Goal: Check status: Check status

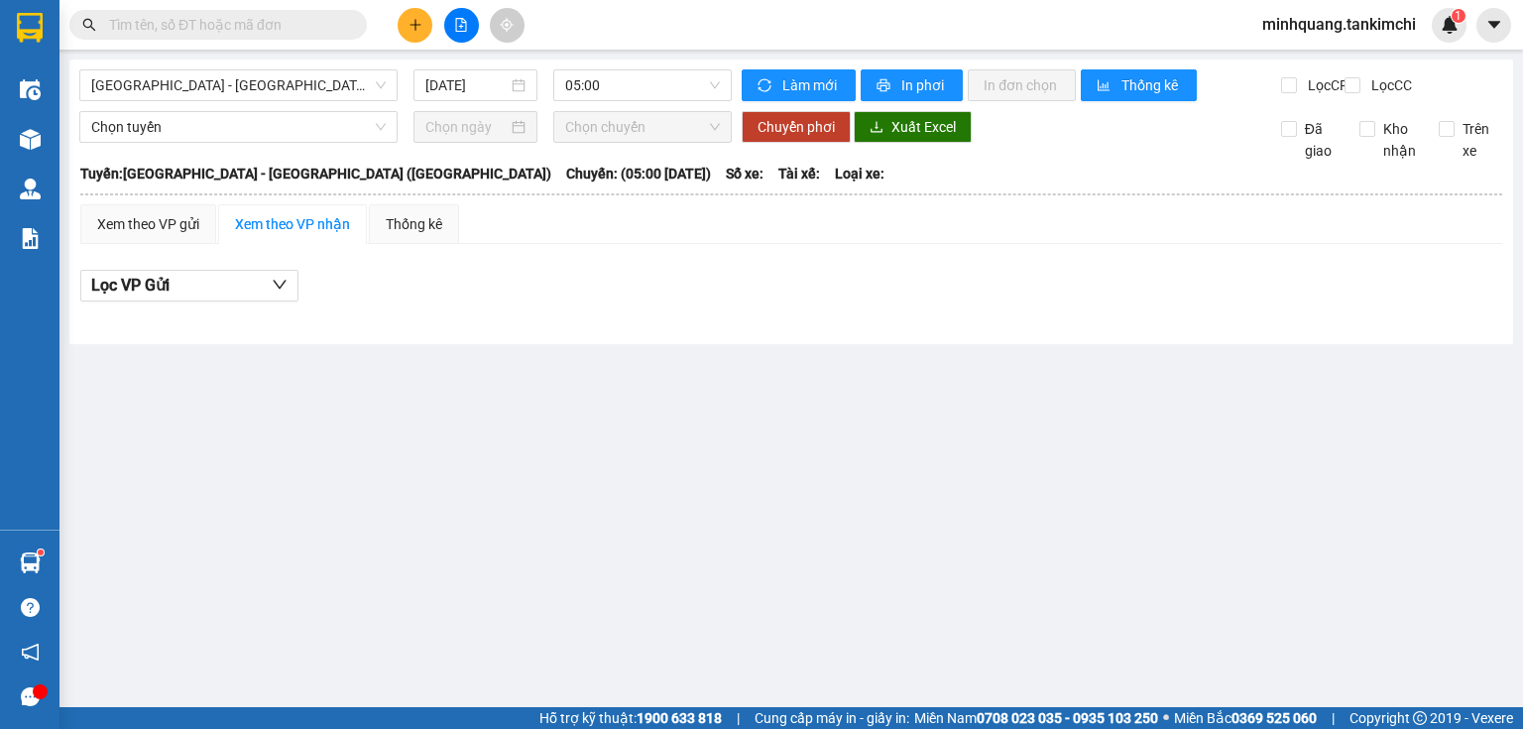
click at [275, 28] on input "text" at bounding box center [226, 25] width 234 height 22
click at [269, 32] on input "text" at bounding box center [226, 25] width 234 height 22
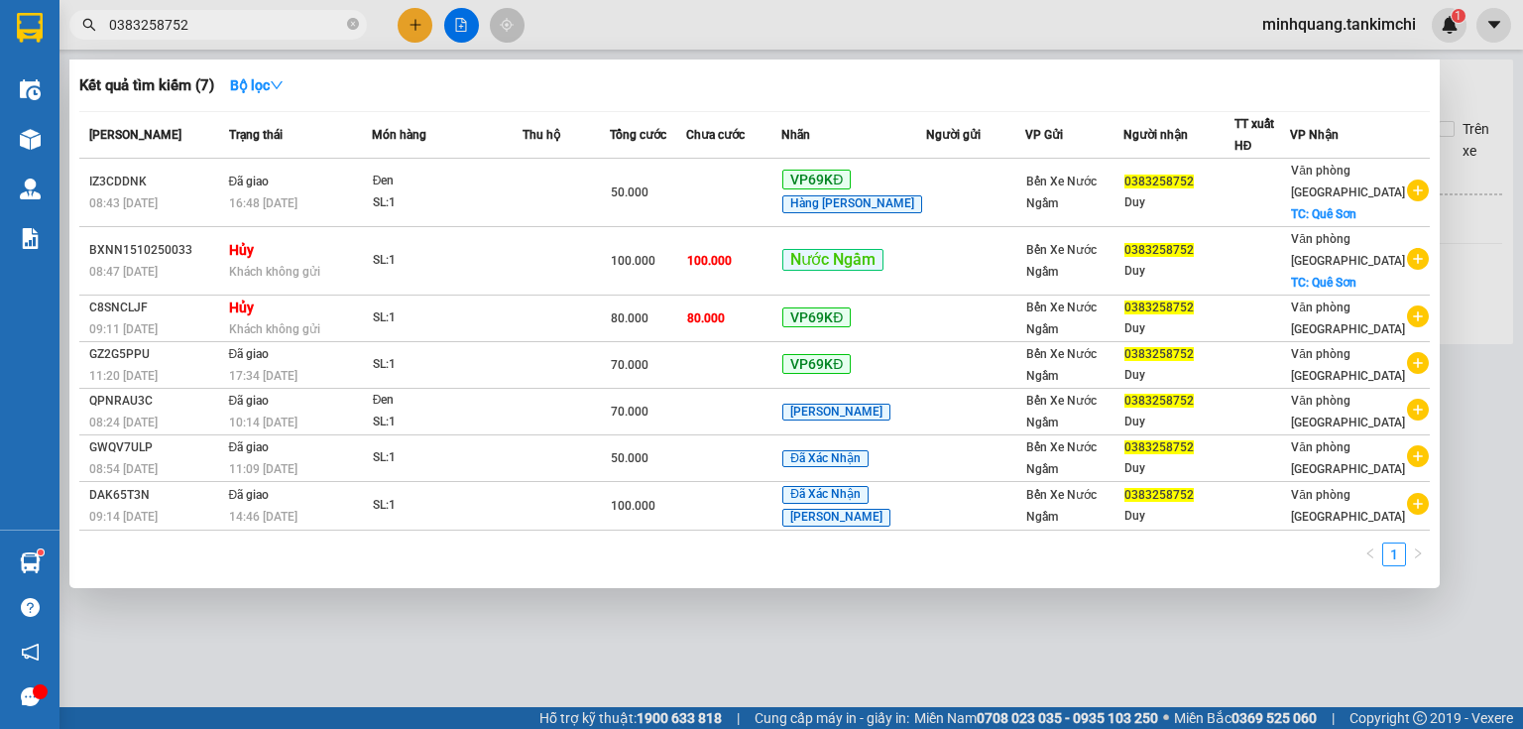
click at [275, 24] on input "0383258752" at bounding box center [226, 25] width 234 height 22
type input "0383258752"
click at [553, 645] on div at bounding box center [761, 364] width 1523 height 729
click at [263, 27] on input "0383258752" at bounding box center [226, 25] width 234 height 22
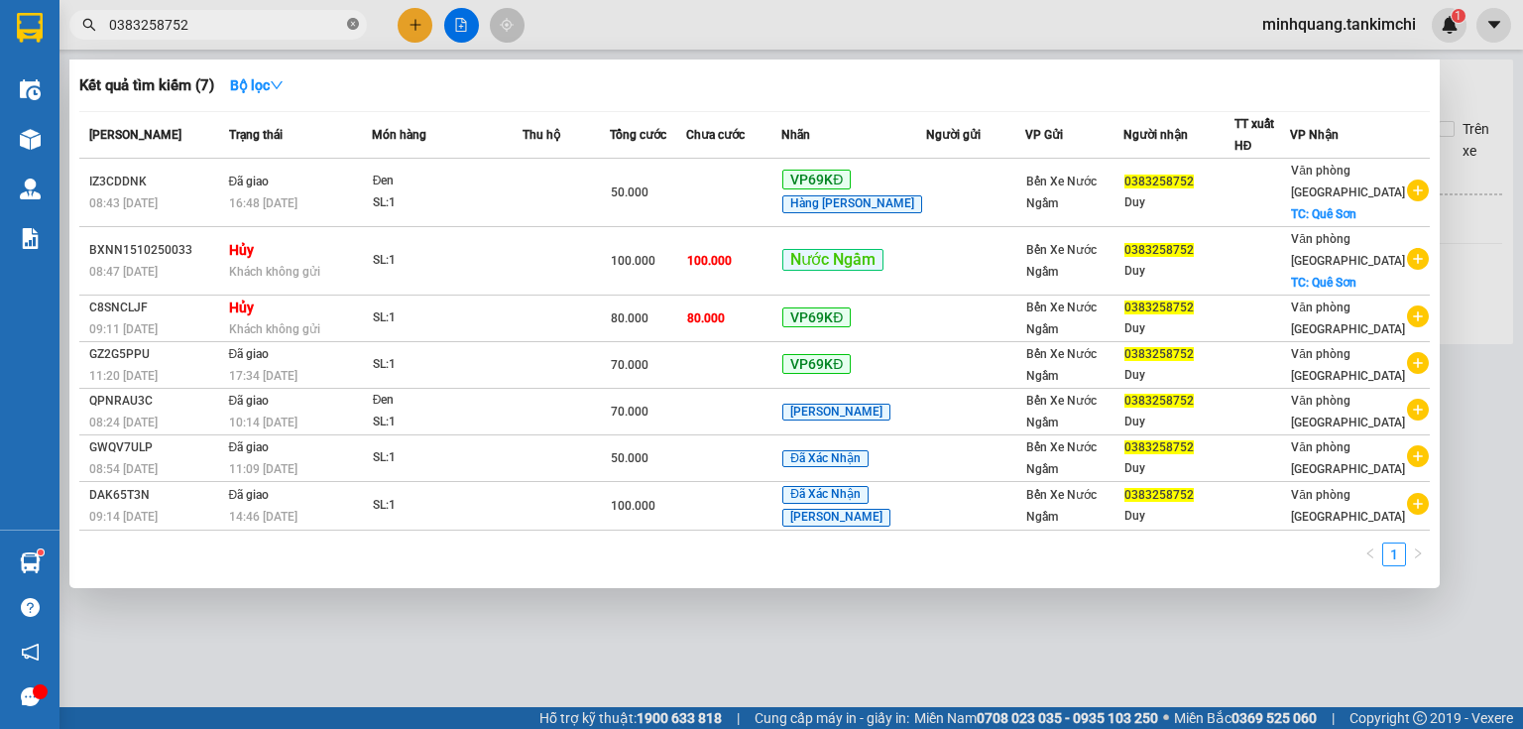
click at [352, 20] on icon "close-circle" at bounding box center [353, 24] width 12 height 12
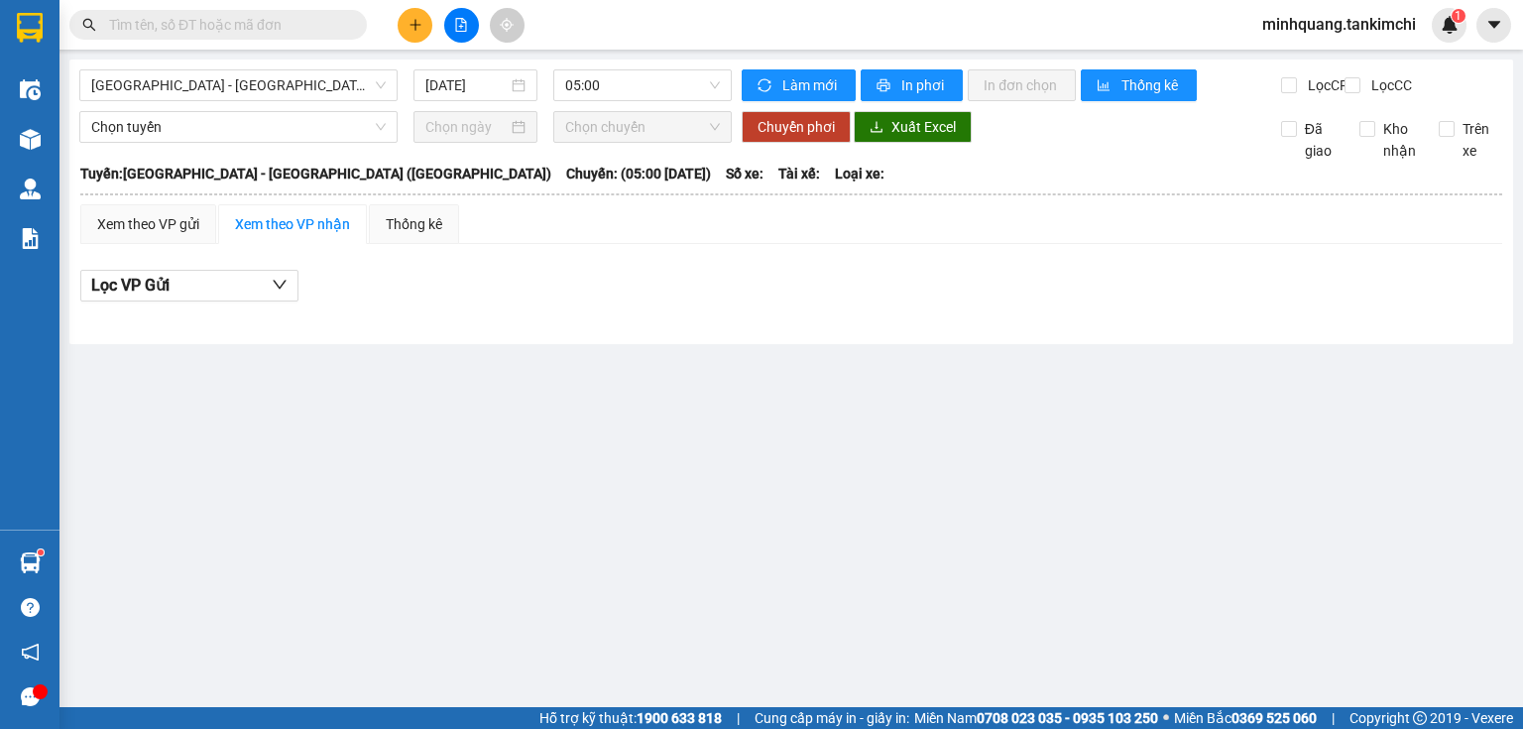
click at [322, 32] on input "text" at bounding box center [226, 25] width 234 height 22
click at [333, 27] on input "text" at bounding box center [226, 25] width 234 height 22
click at [309, 12] on span at bounding box center [218, 25] width 298 height 30
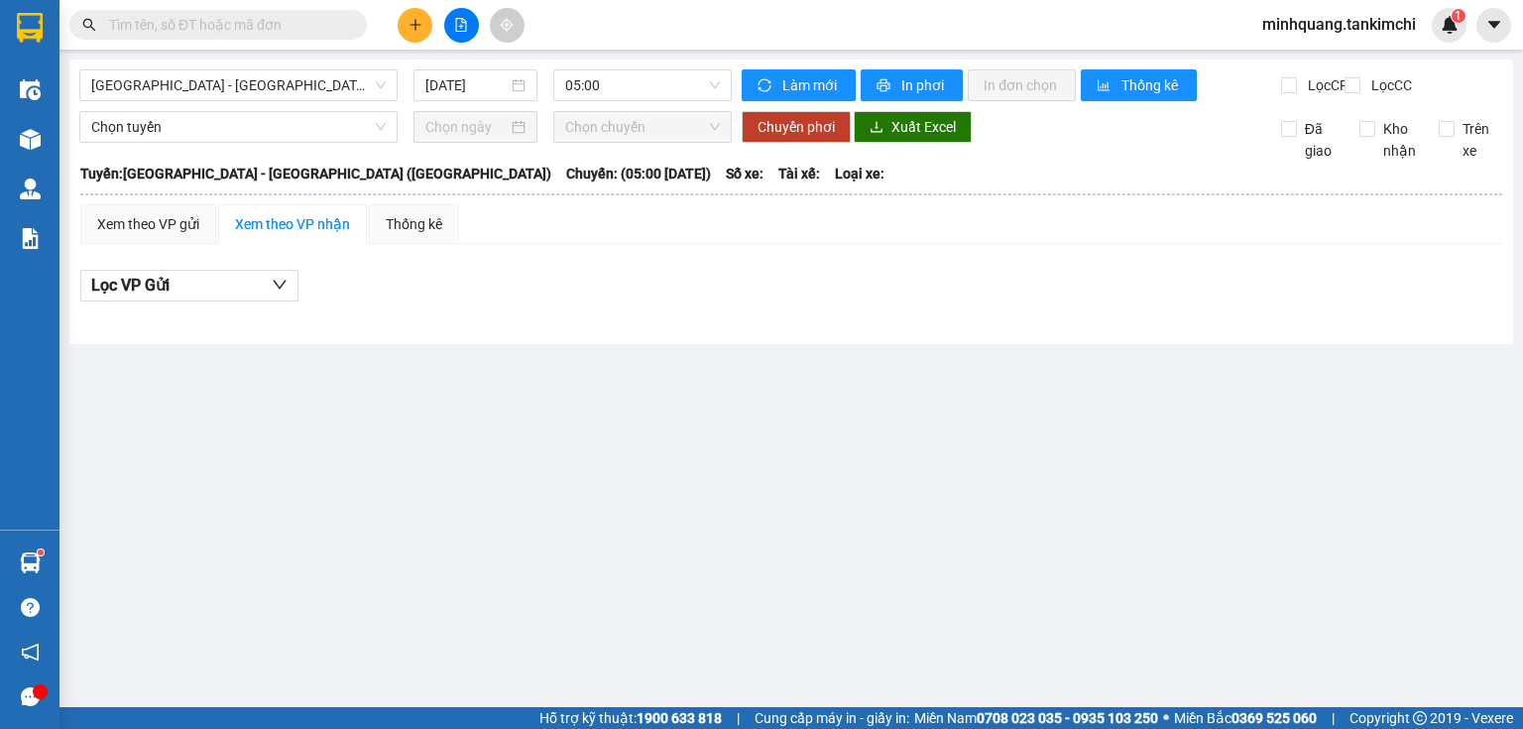
click at [313, 25] on input "text" at bounding box center [226, 25] width 234 height 22
click at [678, 457] on main "[GEOGRAPHIC_DATA] - [GEOGRAPHIC_DATA] ([GEOGRAPHIC_DATA]) [DATE] 05:00 Làm mới …" at bounding box center [761, 353] width 1523 height 707
click at [344, 25] on span at bounding box center [218, 25] width 298 height 30
click at [305, 27] on input "text" at bounding box center [226, 25] width 234 height 22
